Goal: Task Accomplishment & Management: Complete application form

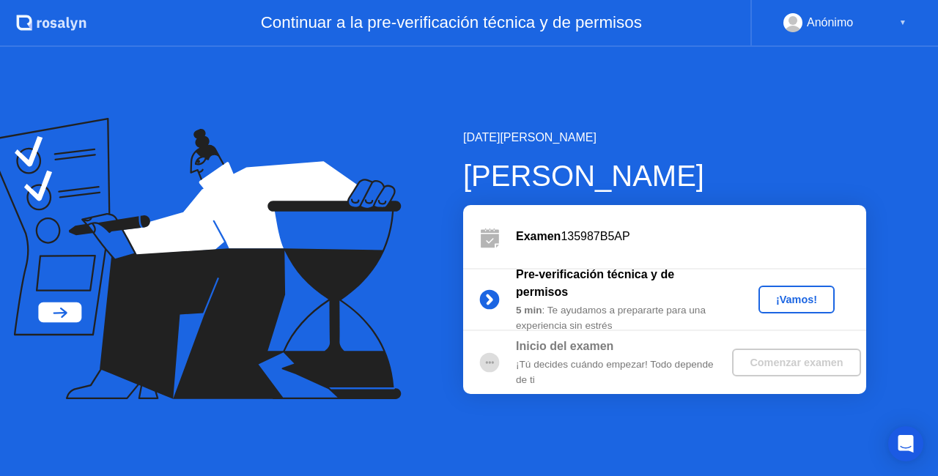
click at [810, 298] on div "¡Vamos!" at bounding box center [796, 300] width 64 height 12
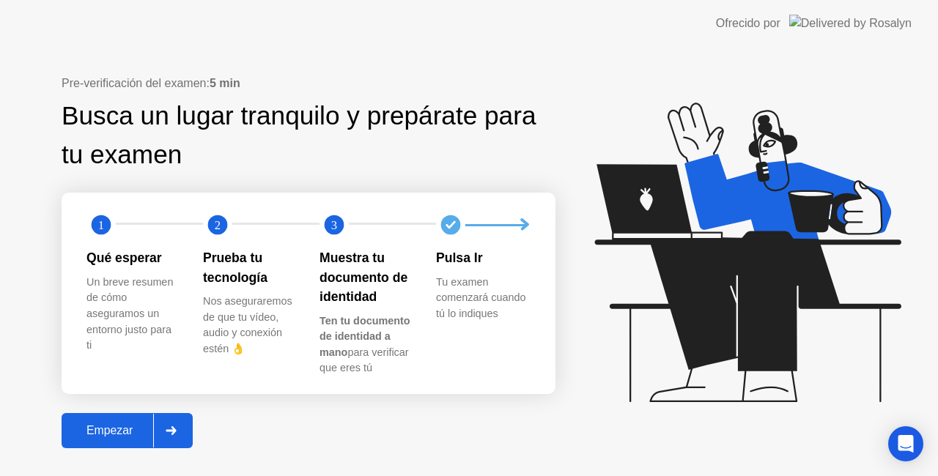
click at [109, 434] on div "Empezar" at bounding box center [109, 430] width 87 height 13
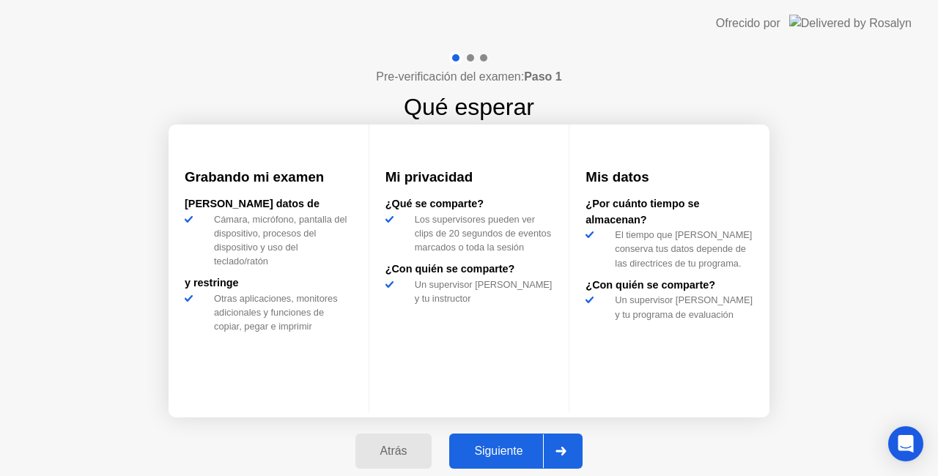
click at [491, 445] on div "Siguiente" at bounding box center [498, 451] width 89 height 13
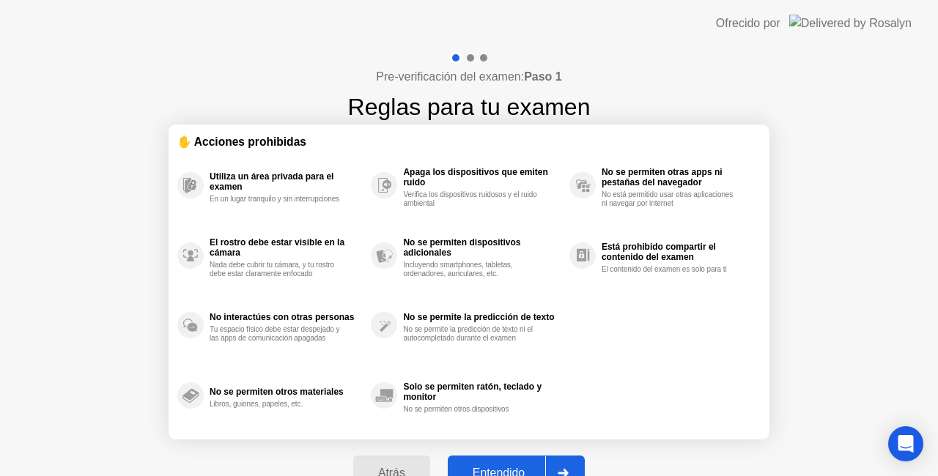
click at [486, 460] on button "Entendido" at bounding box center [516, 473] width 137 height 35
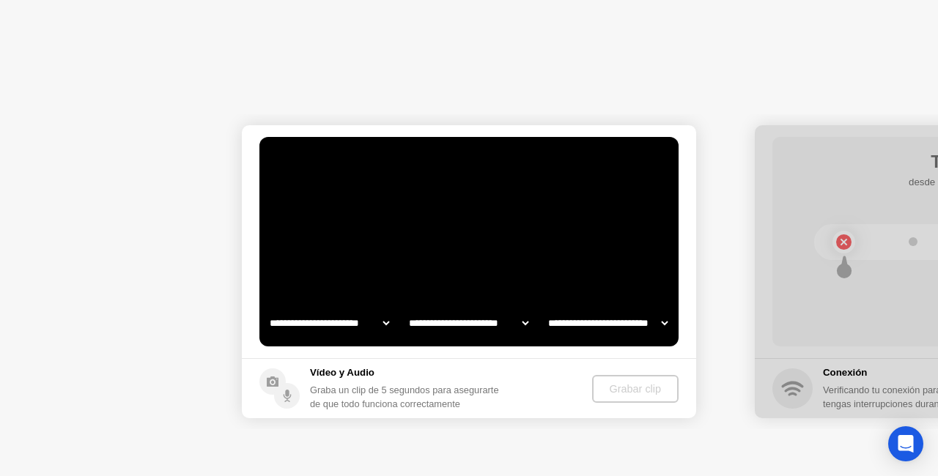
select select "**********"
select select "*******"
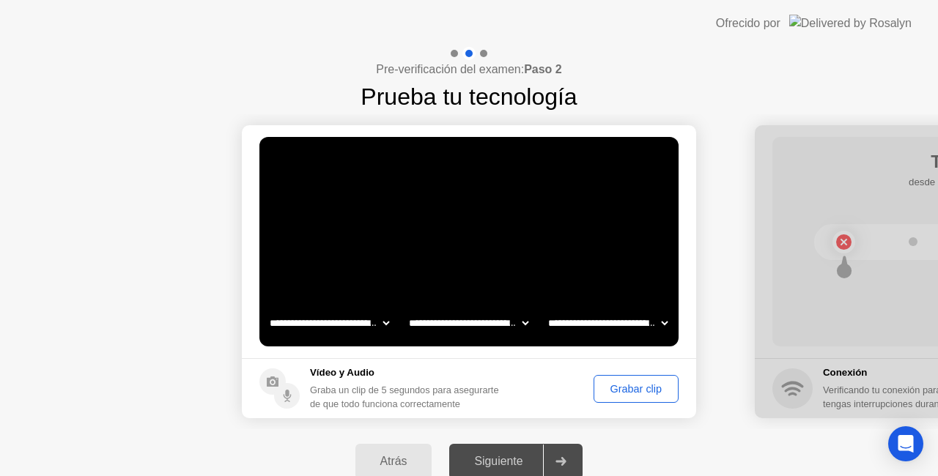
click at [614, 393] on div "Grabar clip" at bounding box center [636, 389] width 75 height 12
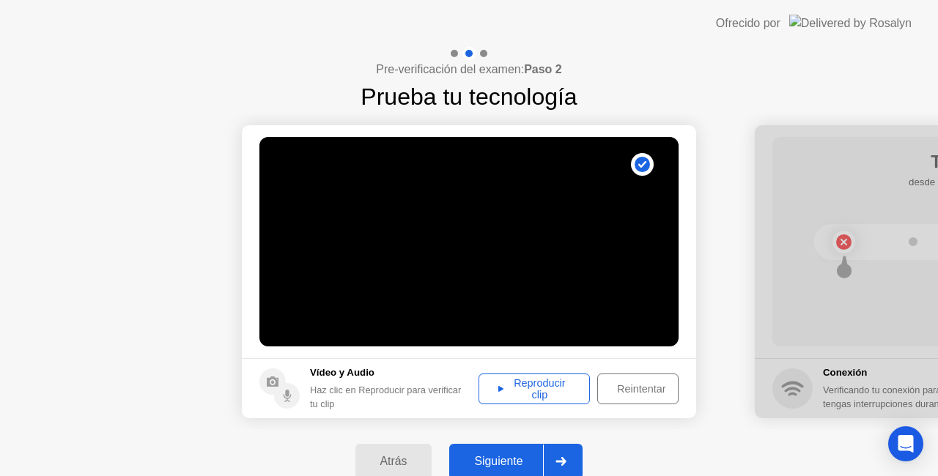
click at [541, 393] on div "Reproducir clip" at bounding box center [534, 388] width 101 height 23
click at [506, 460] on div "Siguiente" at bounding box center [498, 461] width 89 height 13
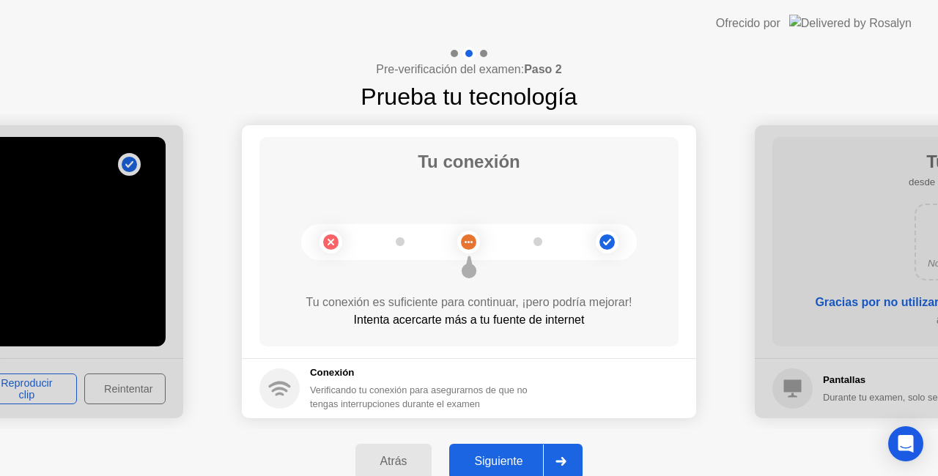
click at [501, 457] on div "Siguiente" at bounding box center [498, 461] width 89 height 13
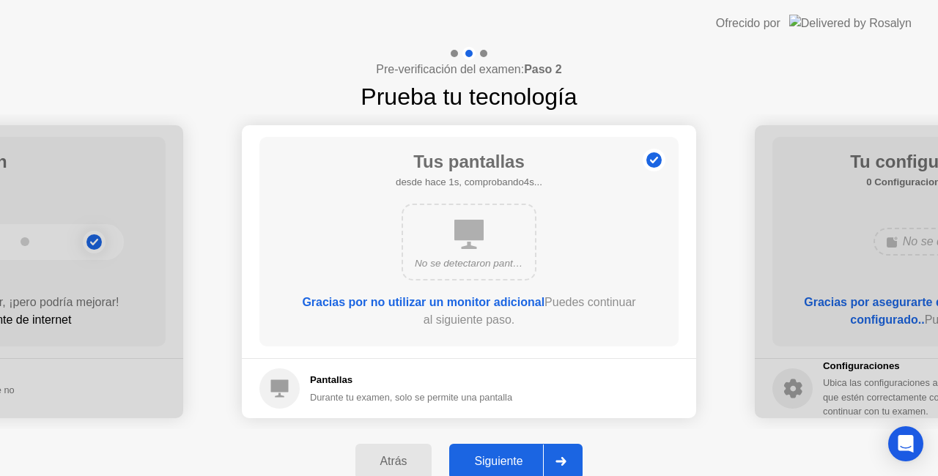
click at [501, 457] on div "Siguiente" at bounding box center [498, 461] width 89 height 13
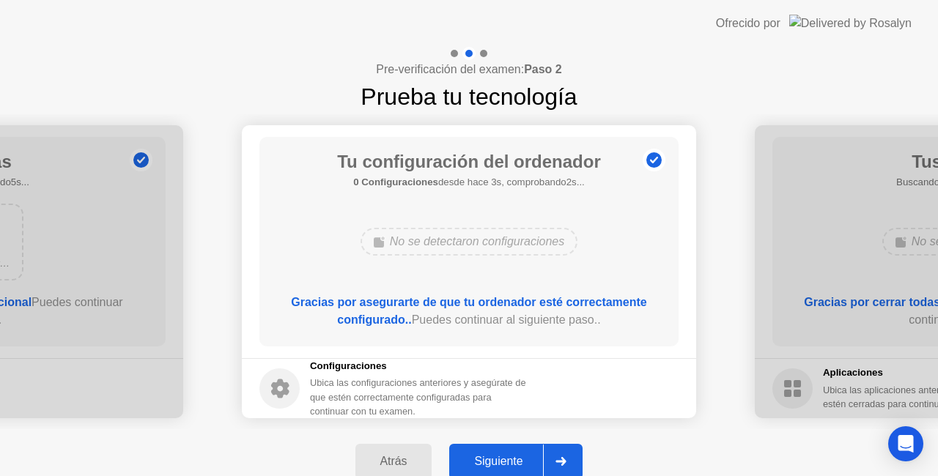
click at [500, 451] on button "Siguiente" at bounding box center [515, 461] width 133 height 35
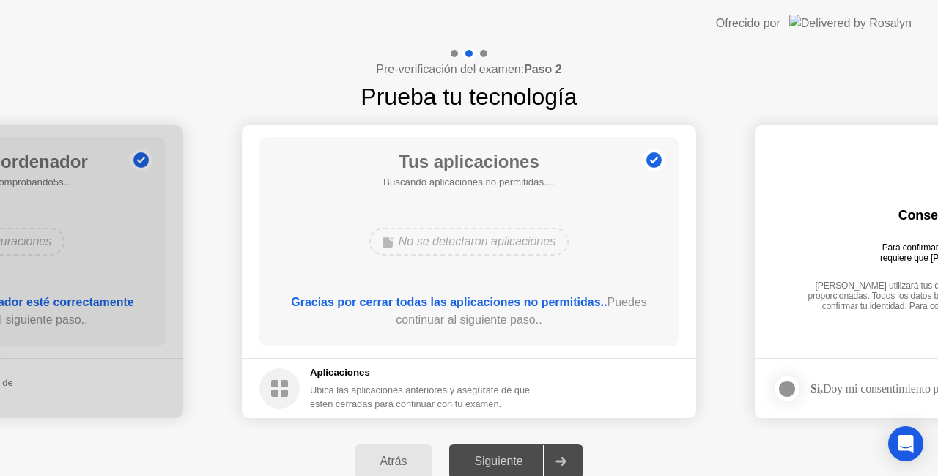
click at [783, 385] on div at bounding box center [787, 389] width 18 height 18
click at [380, 455] on div "Atrás" at bounding box center [394, 461] width 68 height 13
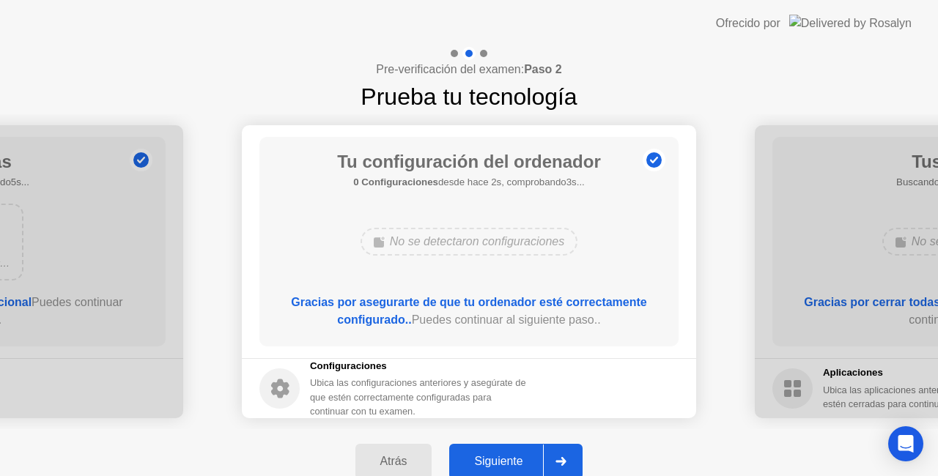
click at [472, 450] on button "Siguiente" at bounding box center [515, 461] width 133 height 35
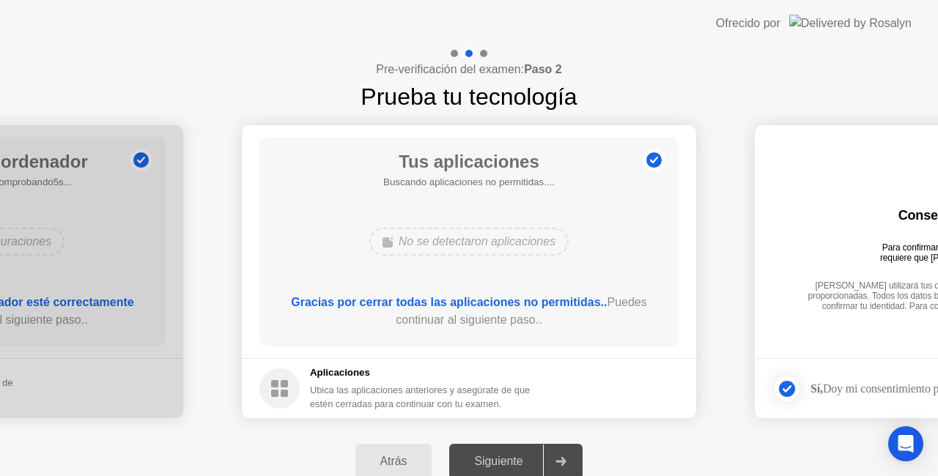
click at [514, 461] on div "Siguiente" at bounding box center [498, 461] width 89 height 13
click at [567, 453] on div at bounding box center [560, 462] width 35 height 34
click at [403, 456] on div "Atrás" at bounding box center [394, 461] width 68 height 13
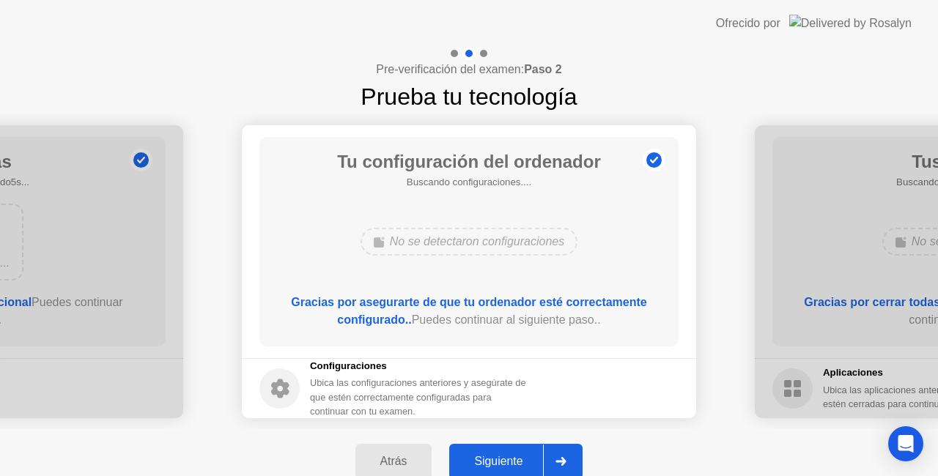
click at [403, 456] on div "Atrás" at bounding box center [394, 461] width 68 height 13
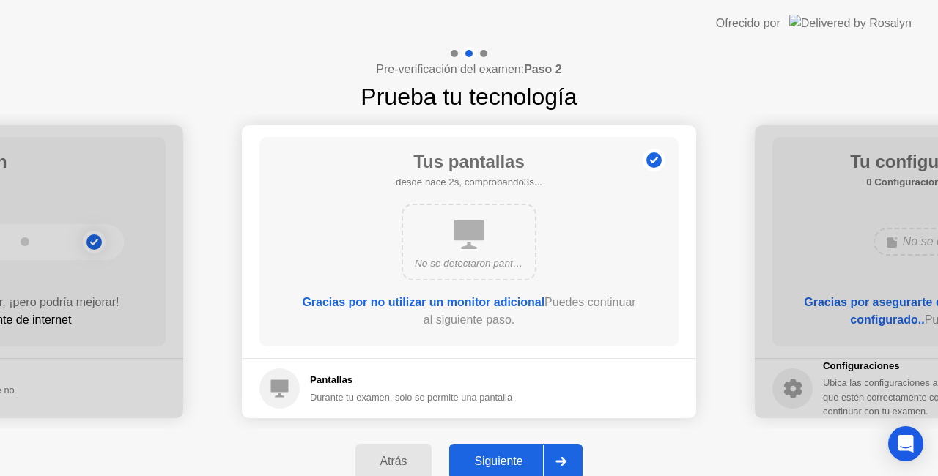
click at [518, 452] on button "Siguiente" at bounding box center [515, 461] width 133 height 35
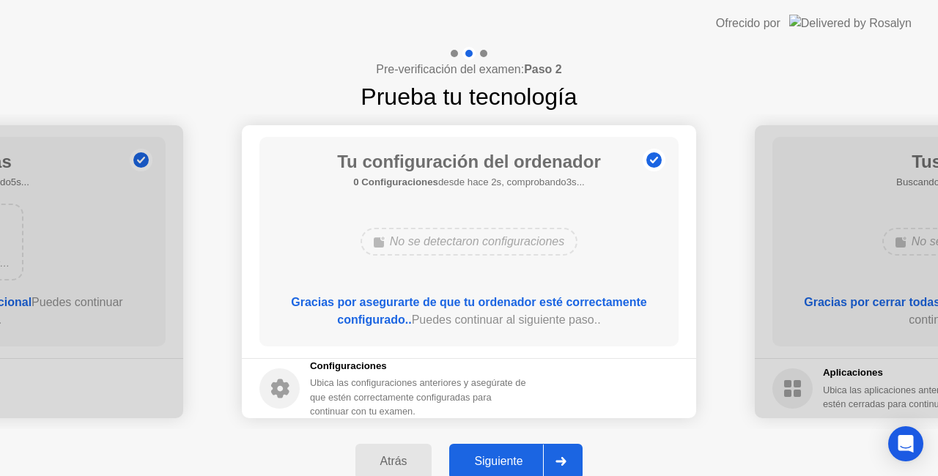
click at [518, 452] on button "Siguiente" at bounding box center [515, 461] width 133 height 35
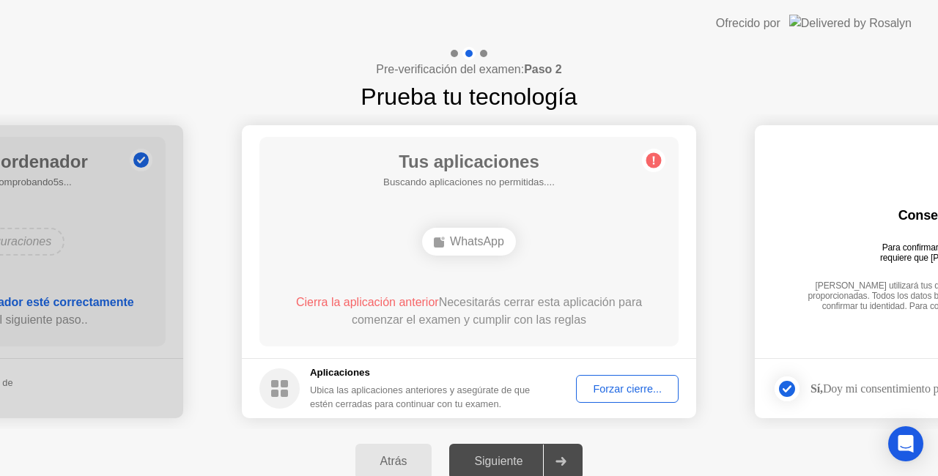
click at [612, 387] on div "Forzar cierre..." at bounding box center [627, 389] width 92 height 12
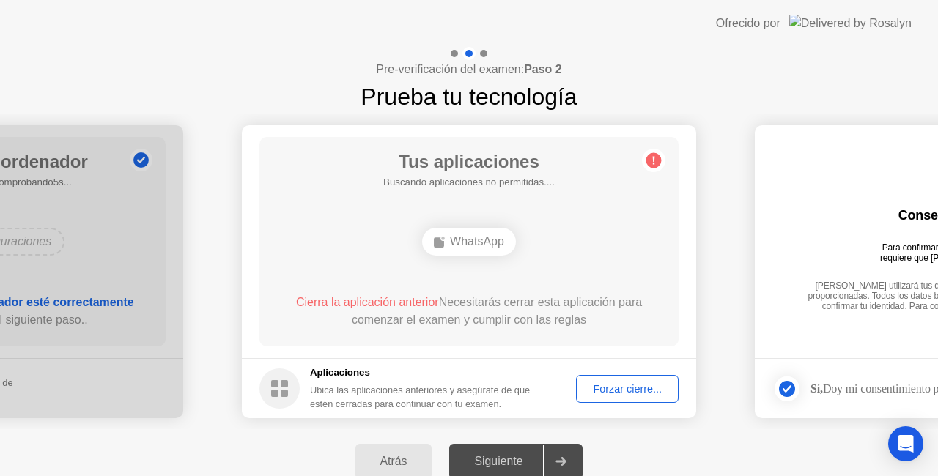
click at [595, 383] on div "Forzar cierre..." at bounding box center [627, 389] width 92 height 12
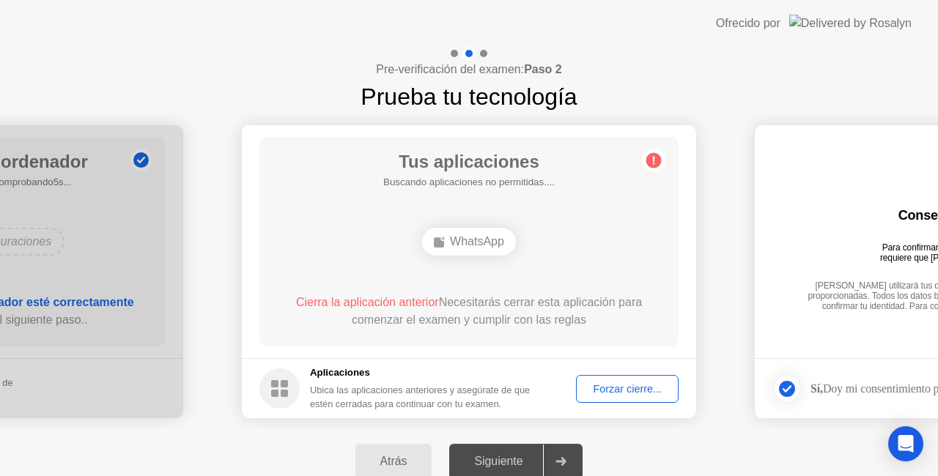
click at [381, 448] on button "Atrás" at bounding box center [393, 461] width 77 height 35
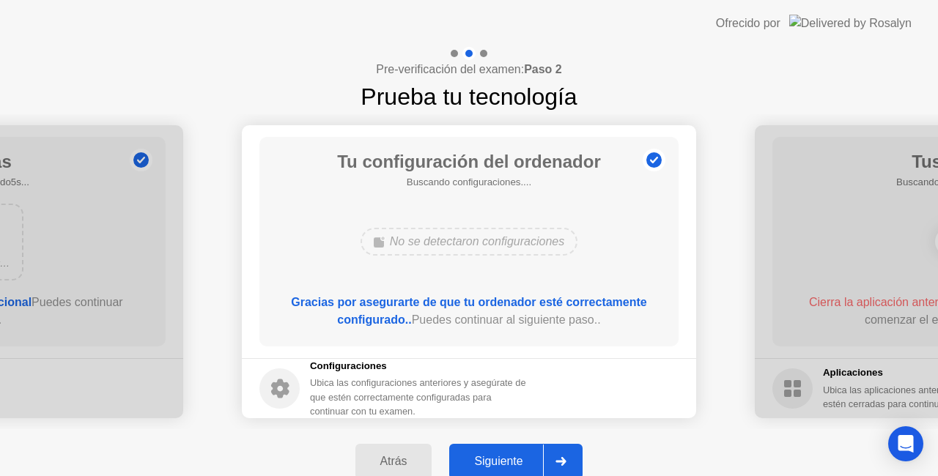
click at [381, 448] on button "Atrás" at bounding box center [393, 461] width 77 height 35
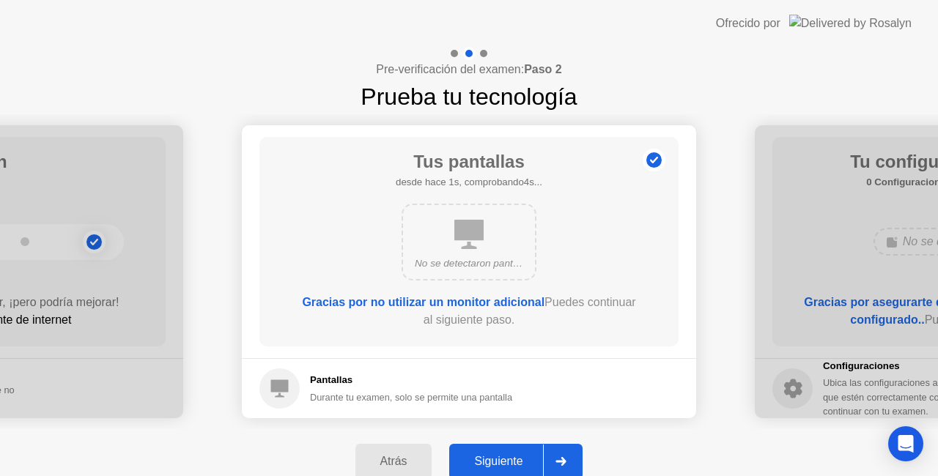
click at [475, 452] on button "Siguiente" at bounding box center [515, 461] width 133 height 35
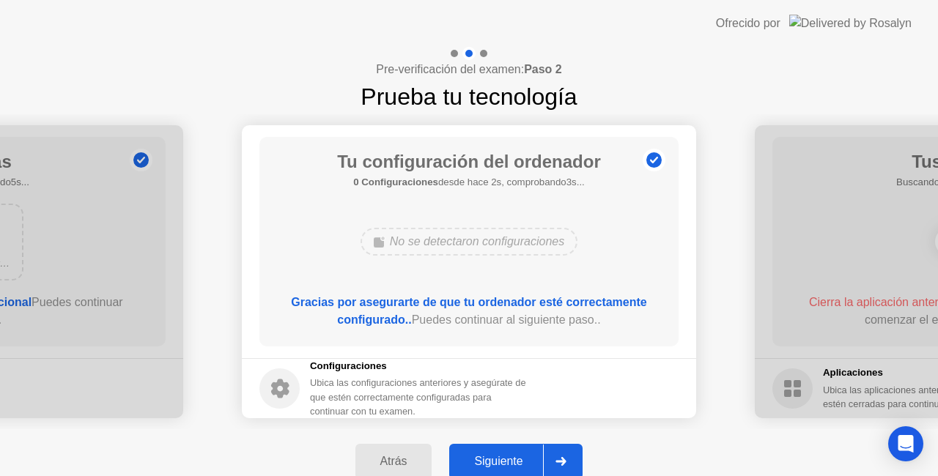
click at [475, 452] on button "Siguiente" at bounding box center [515, 461] width 133 height 35
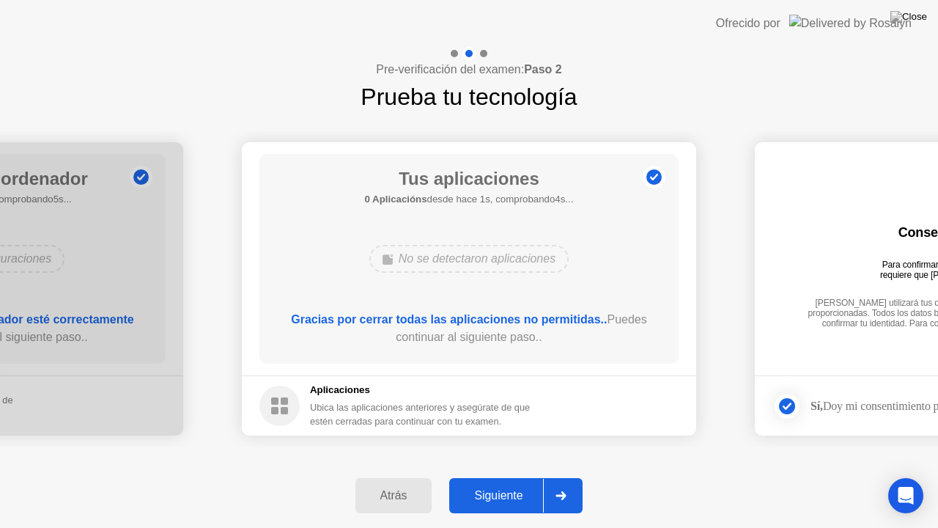
click at [473, 475] on div "Siguiente" at bounding box center [498, 495] width 89 height 13
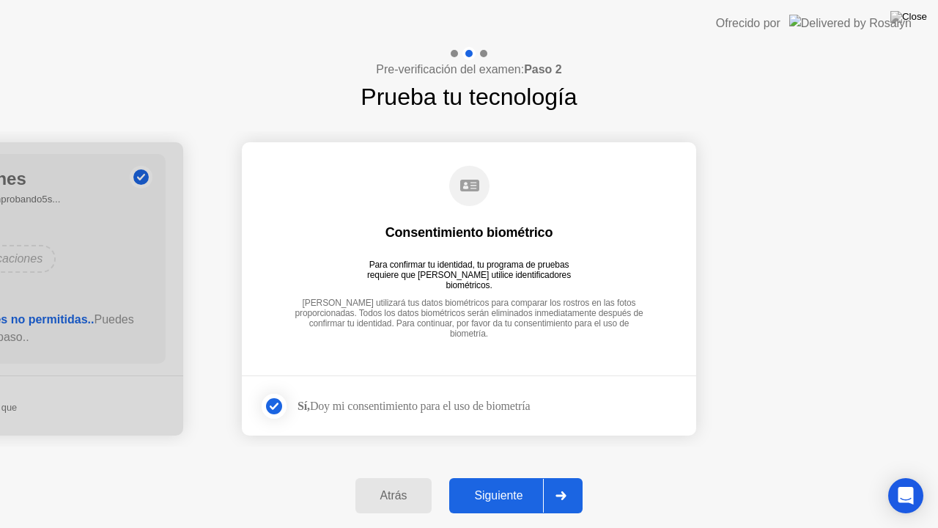
click at [473, 475] on div "Siguiente" at bounding box center [498, 495] width 89 height 13
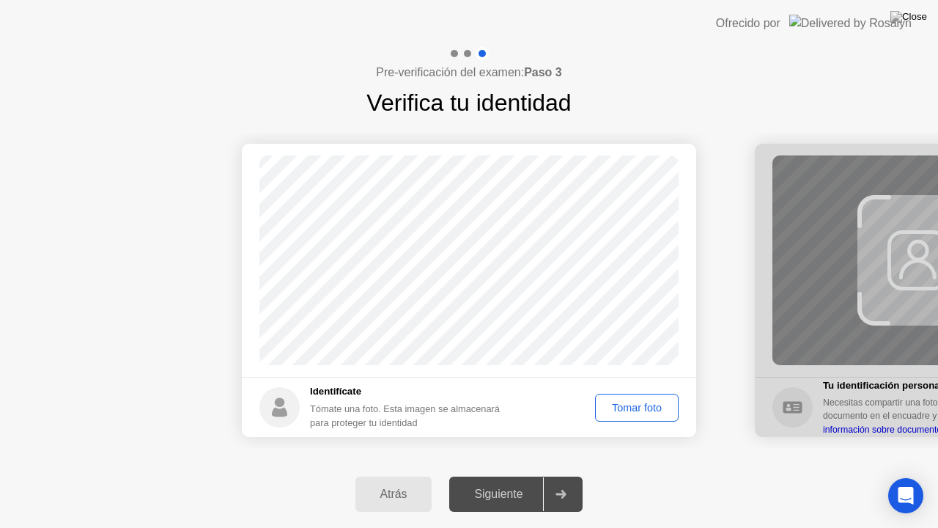
click at [617, 406] on div "Tomar foto" at bounding box center [636, 407] width 73 height 12
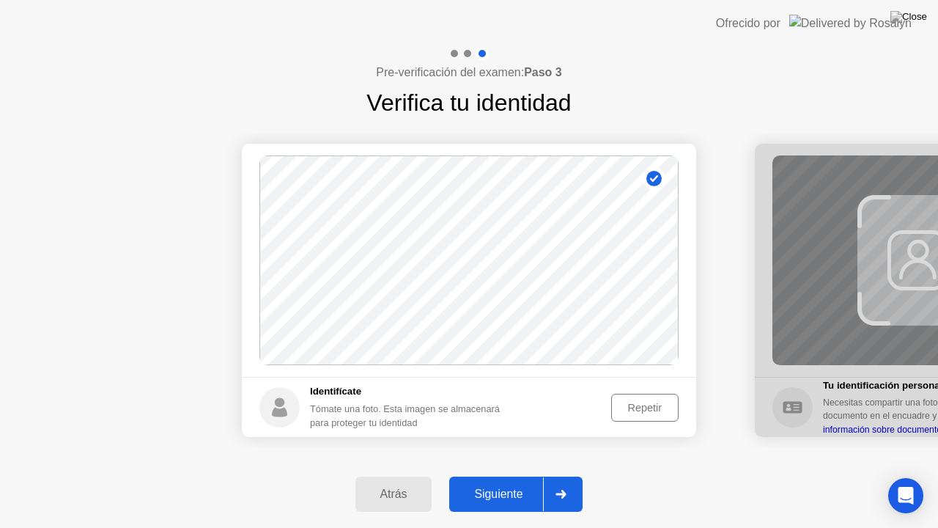
click at [492, 475] on div "Siguiente" at bounding box center [498, 493] width 89 height 13
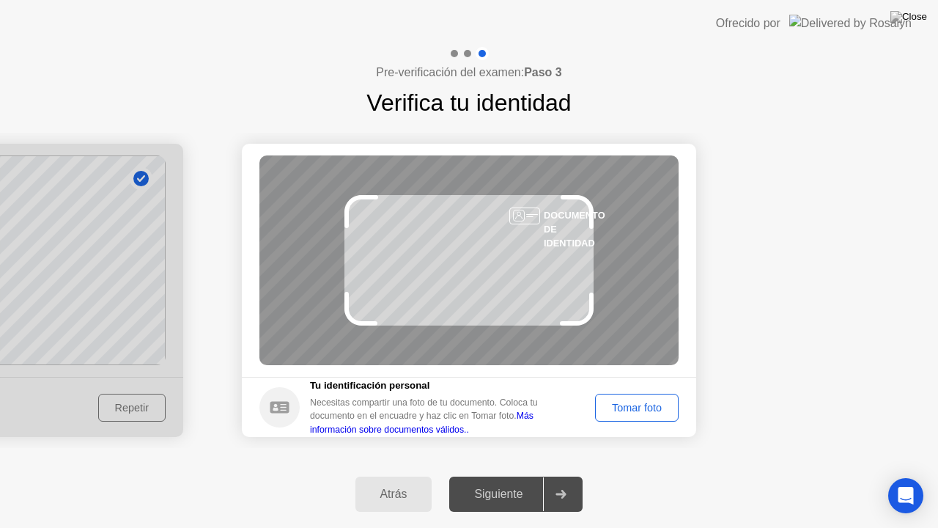
click at [625, 402] on div "Tomar foto" at bounding box center [636, 407] width 73 height 12
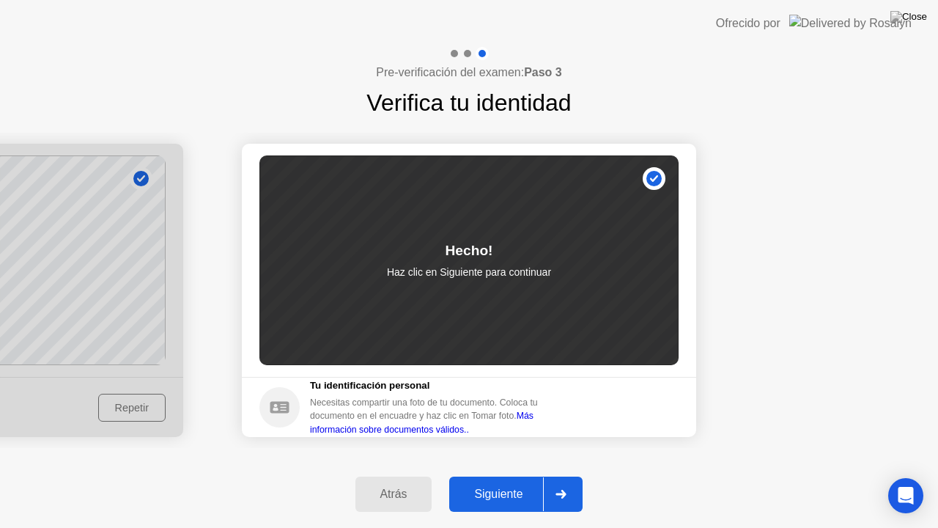
click at [498, 475] on button "Siguiente" at bounding box center [515, 493] width 133 height 35
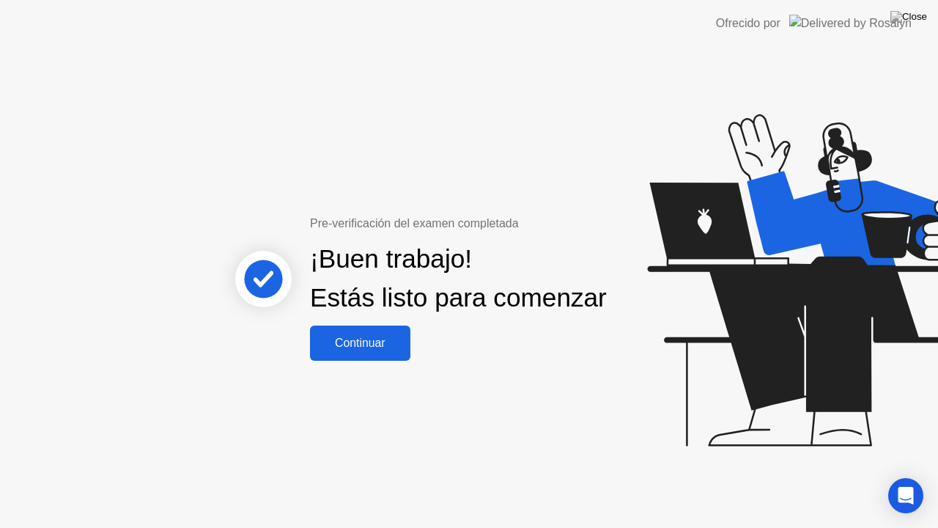
click at [362, 349] on div "Continuar" at bounding box center [360, 342] width 92 height 13
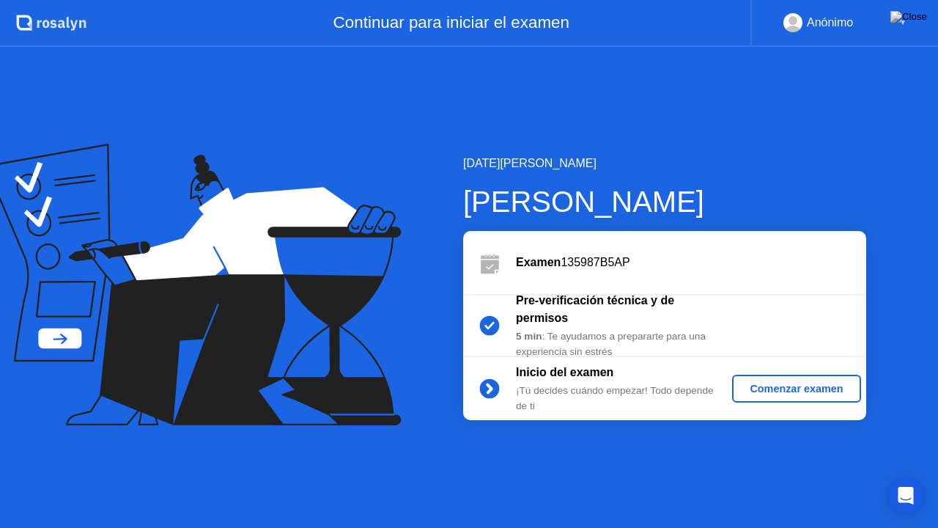
click at [781, 390] on div "Comenzar examen" at bounding box center [796, 388] width 116 height 12
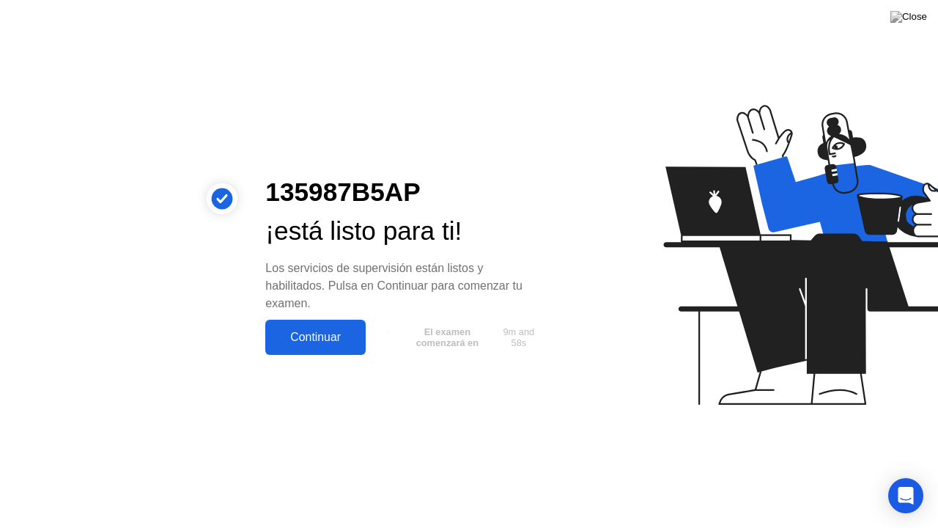
click at [315, 341] on div "Continuar" at bounding box center [316, 336] width 92 height 13
